Goal: Find specific page/section: Locate a particular part of the current website

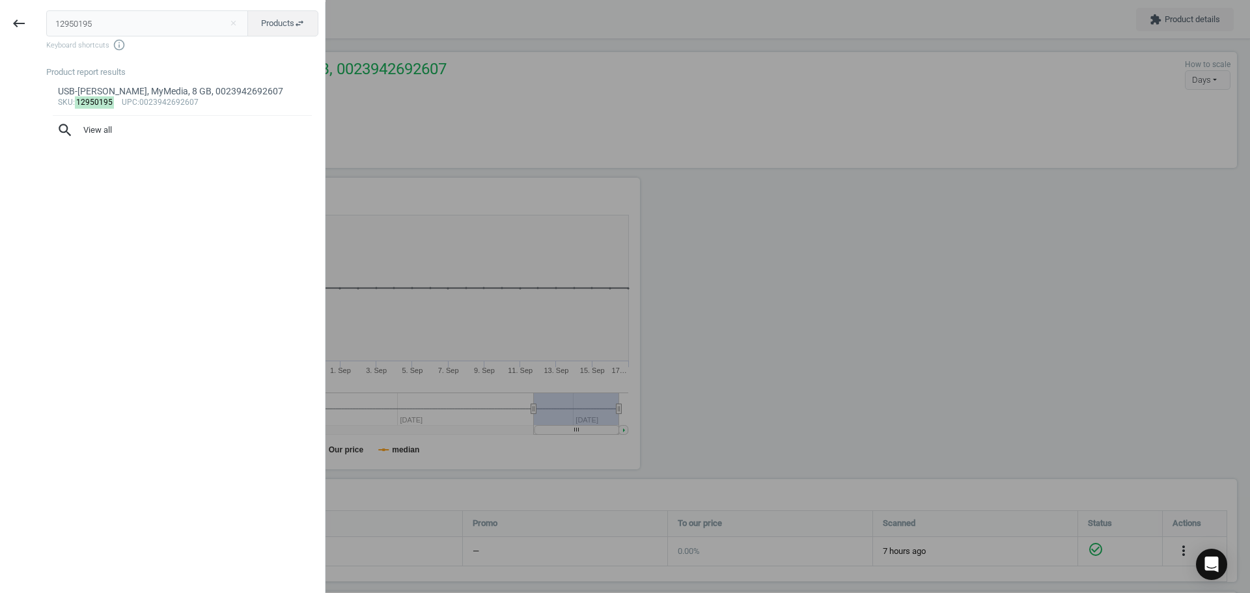
scroll to position [323, 1196]
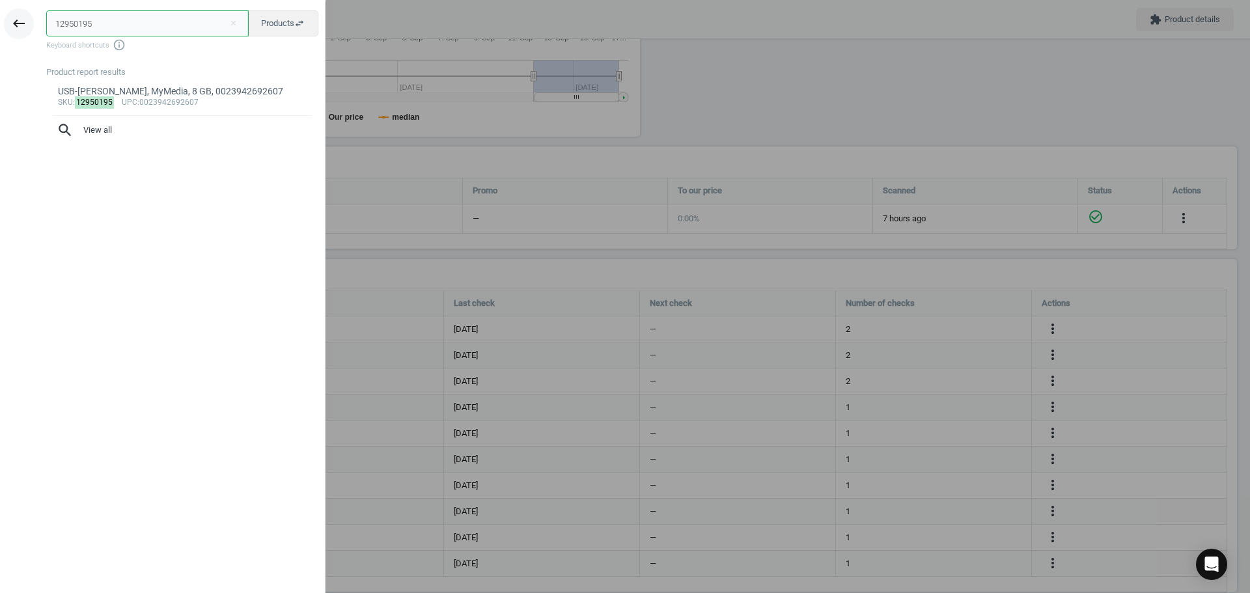
drag, startPoint x: 141, startPoint y: 19, endPoint x: 20, endPoint y: 18, distance: 121.1
click at [23, 18] on div "keyboard_backspace 12950195 close Products swap_horiz Keyboard shortcuts info_o…" at bounding box center [163, 298] width 326 height 593
paste input "892263"
type input "8922635"
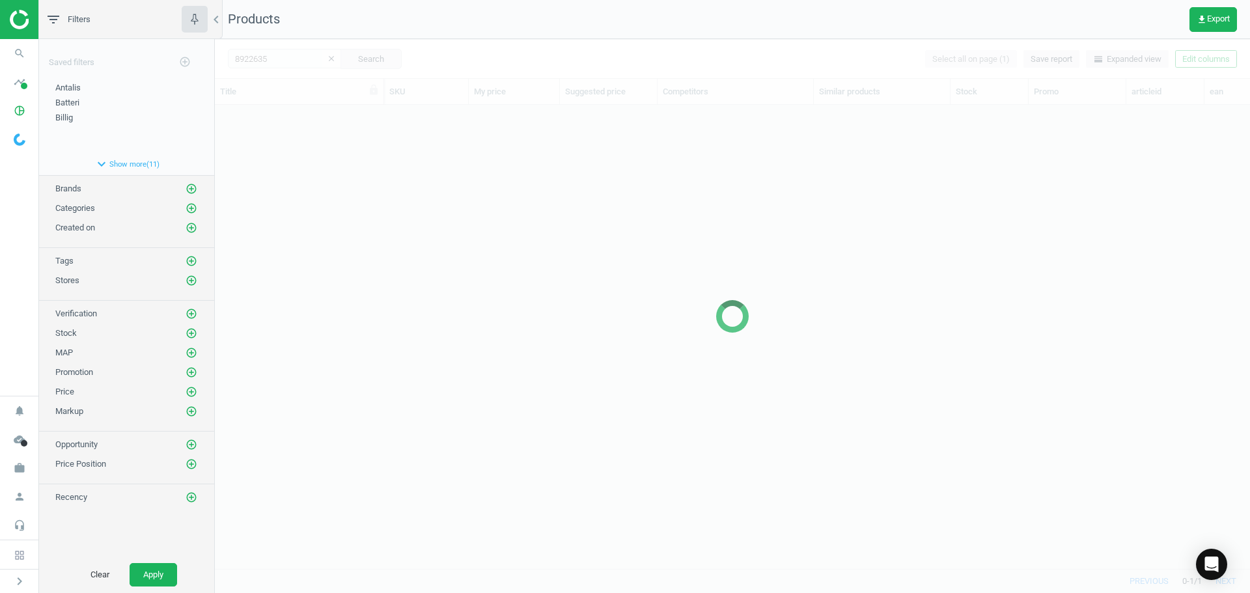
scroll to position [444, 1026]
click at [425, 186] on div at bounding box center [732, 316] width 1035 height 554
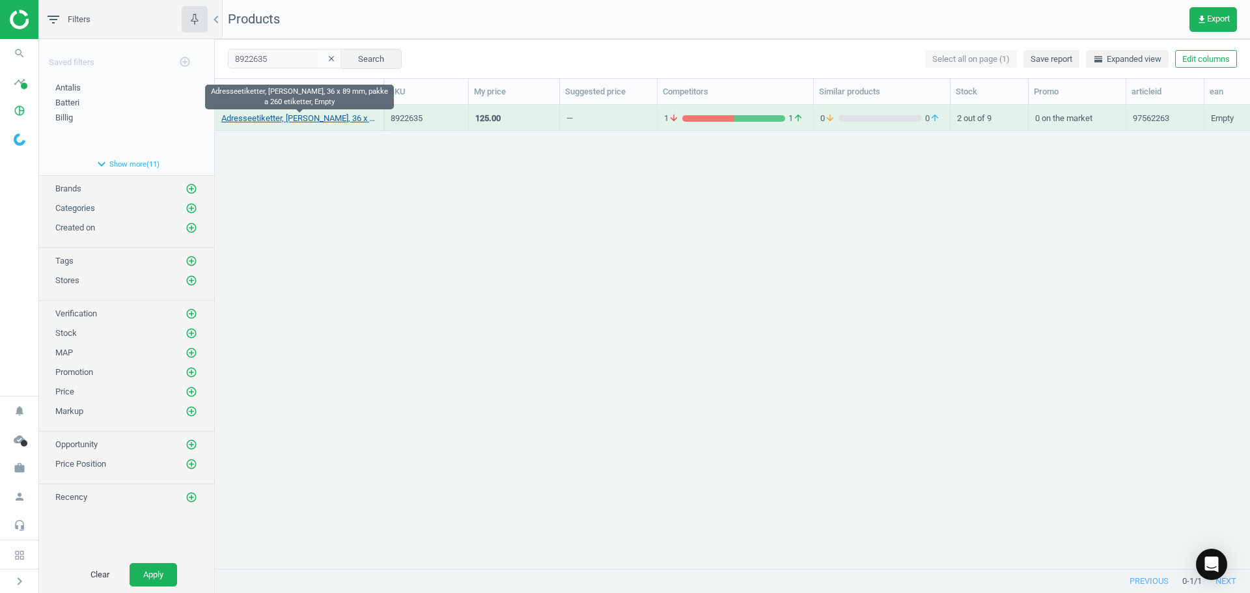
click at [345, 116] on link "Adresseetiketter, [PERSON_NAME], 36 x 89 mm, pakke a 260 etiketter, Empty" at bounding box center [299, 119] width 156 height 12
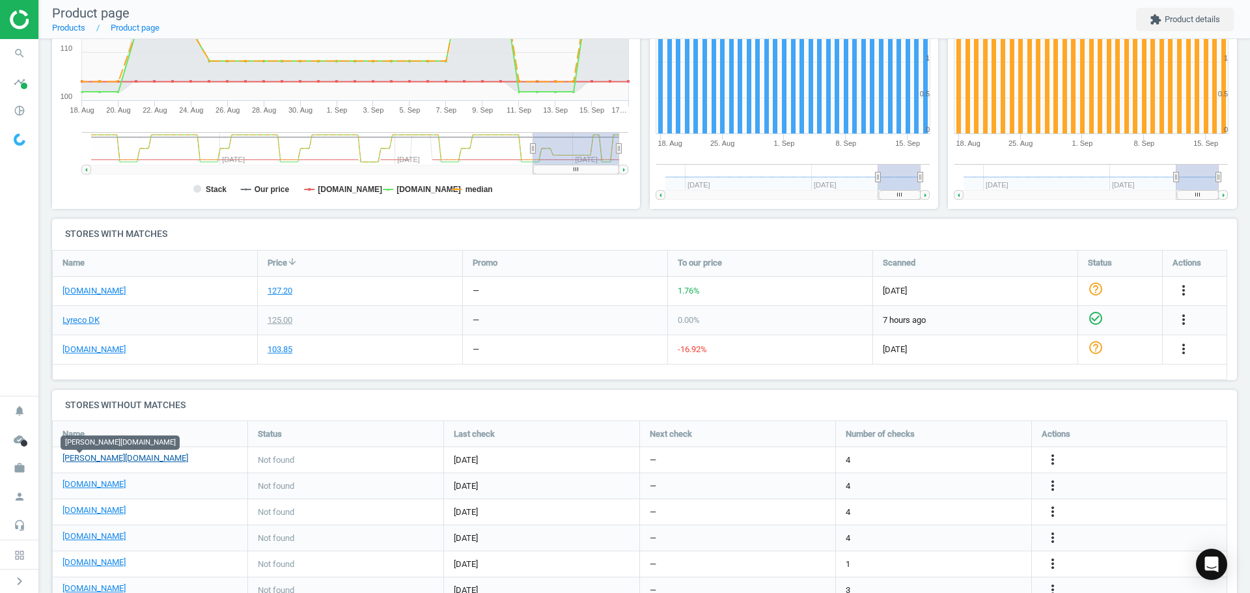
click at [91, 461] on link "[PERSON_NAME][DOMAIN_NAME]" at bounding box center [126, 459] width 126 height 12
